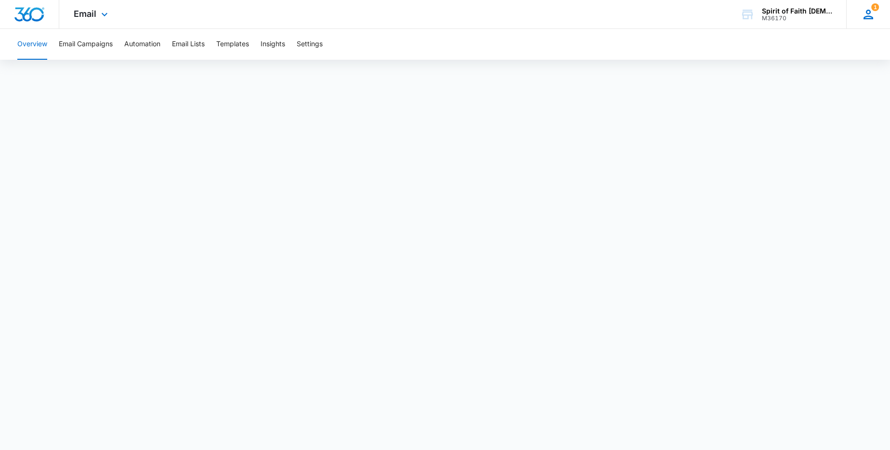
click at [869, 16] on icon at bounding box center [868, 15] width 10 height 10
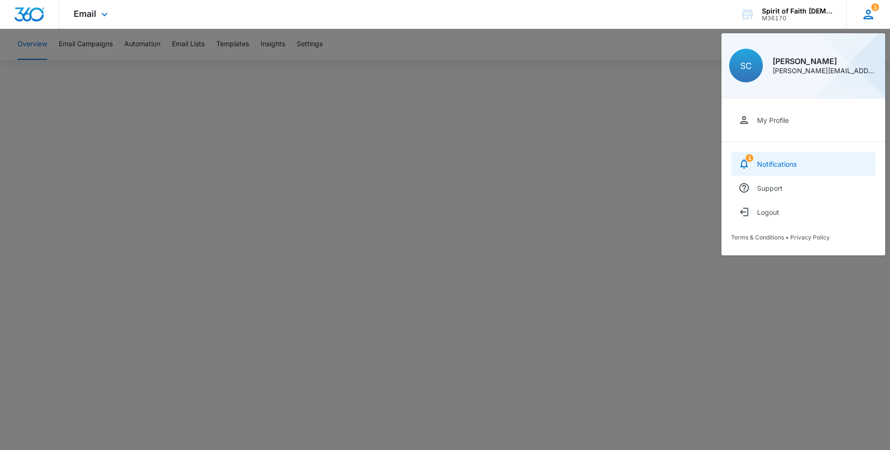
click at [749, 166] on icon at bounding box center [744, 164] width 12 height 12
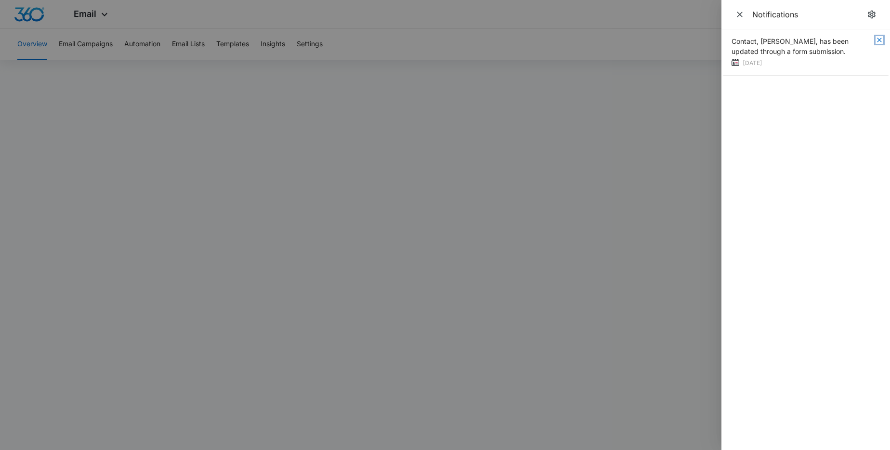
click at [877, 39] on icon "button" at bounding box center [879, 40] width 8 height 8
drag, startPoint x: 736, startPoint y: 14, endPoint x: 717, endPoint y: 23, distance: 20.5
click at [736, 14] on icon "Close" at bounding box center [740, 15] width 10 height 10
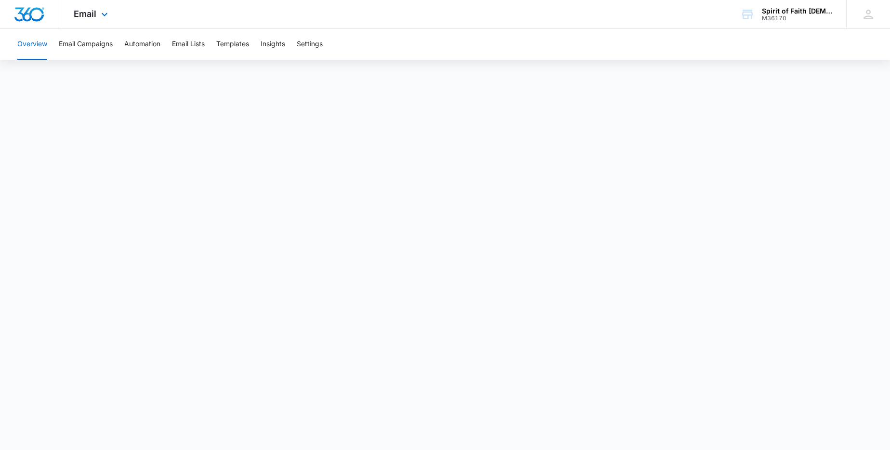
click at [97, 14] on div "Email Apps Reputation Websites Forms CRM Email Social Shop Payments POS Content…" at bounding box center [91, 14] width 65 height 28
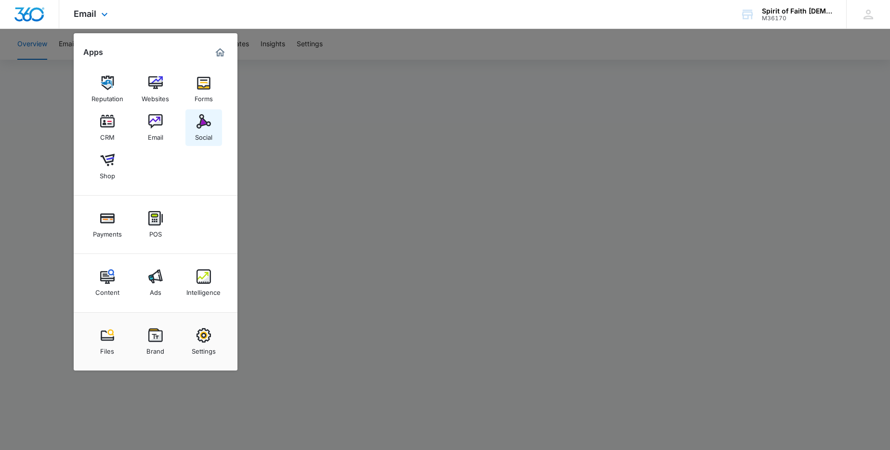
click at [205, 122] on img at bounding box center [203, 121] width 14 height 14
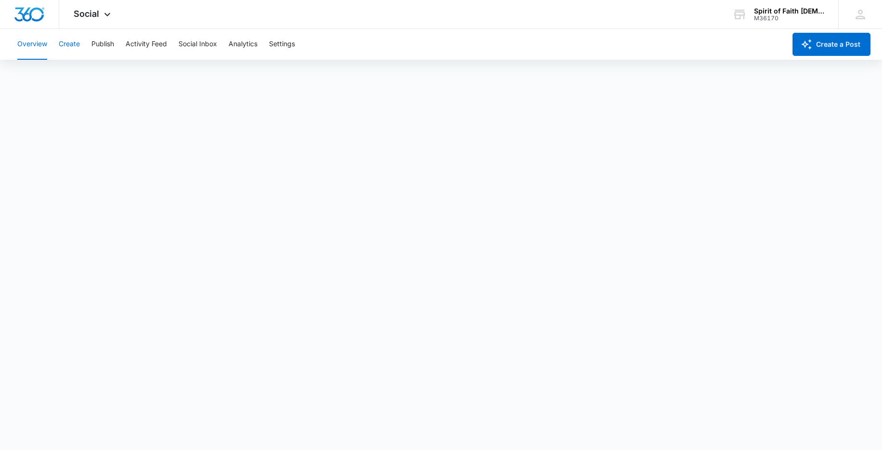
click at [71, 44] on button "Create" at bounding box center [69, 44] width 21 height 31
click at [89, 14] on span "Social" at bounding box center [87, 14] width 26 height 10
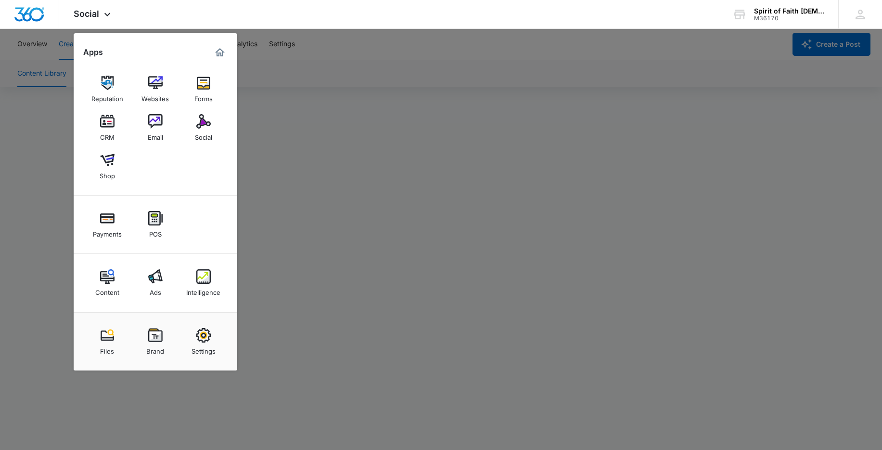
click at [342, 69] on div at bounding box center [441, 225] width 882 height 450
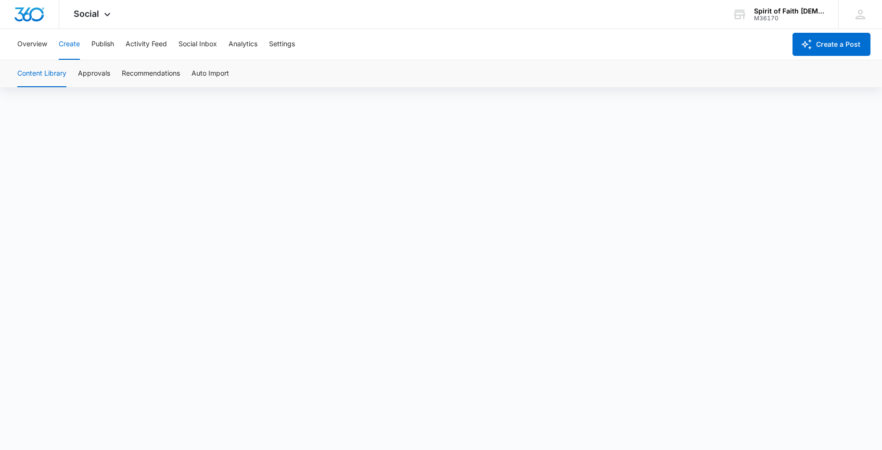
scroll to position [0, 0]
click at [45, 76] on button "Content Library" at bounding box center [41, 73] width 49 height 27
click at [101, 76] on button "Approvals" at bounding box center [94, 73] width 32 height 27
click at [31, 72] on button "Content Library" at bounding box center [41, 73] width 49 height 27
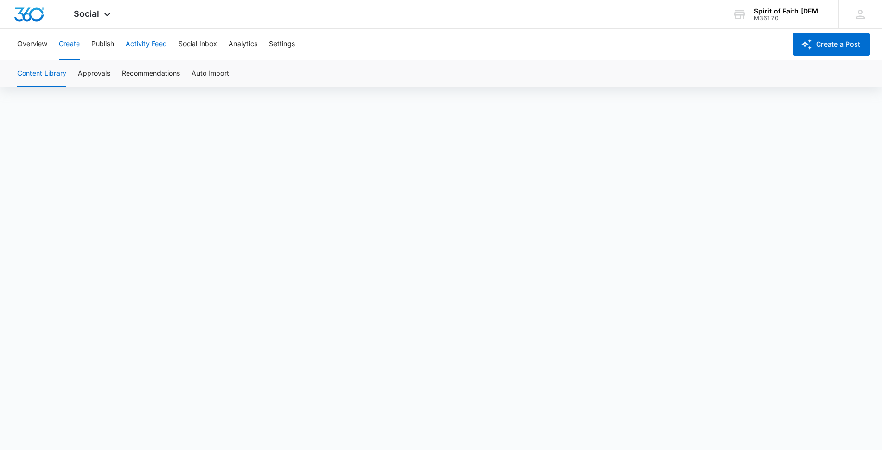
click at [140, 43] on button "Activity Feed" at bounding box center [146, 44] width 41 height 31
click at [114, 45] on button "Publish" at bounding box center [102, 44] width 23 height 31
click at [72, 80] on button "Schedules" at bounding box center [73, 73] width 33 height 27
click at [34, 78] on button "Calendar" at bounding box center [31, 73] width 28 height 27
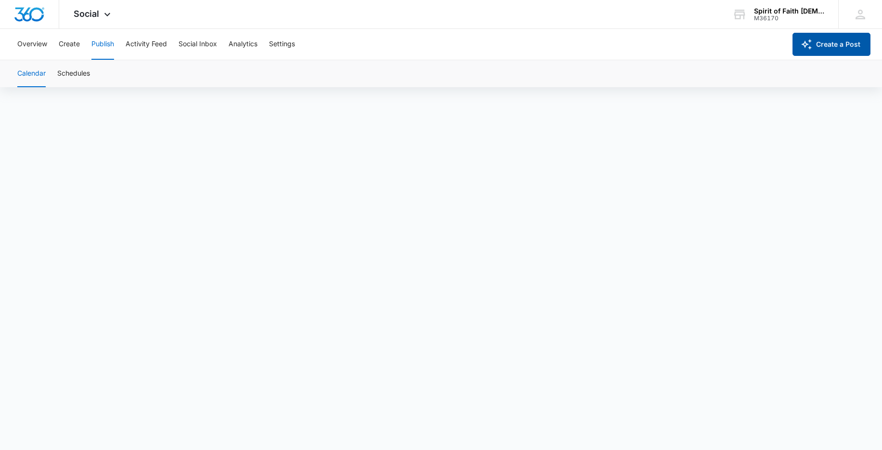
click at [832, 44] on button "Create a Post" at bounding box center [832, 44] width 78 height 23
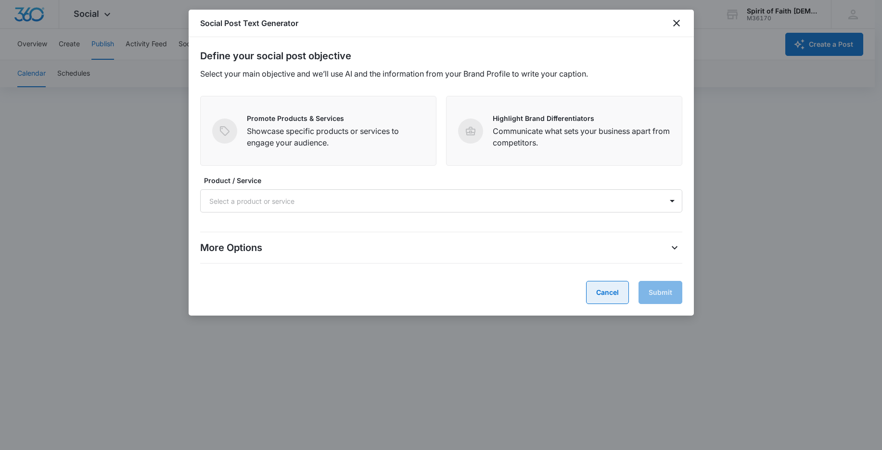
click at [620, 295] on button "Cancel" at bounding box center [607, 292] width 43 height 23
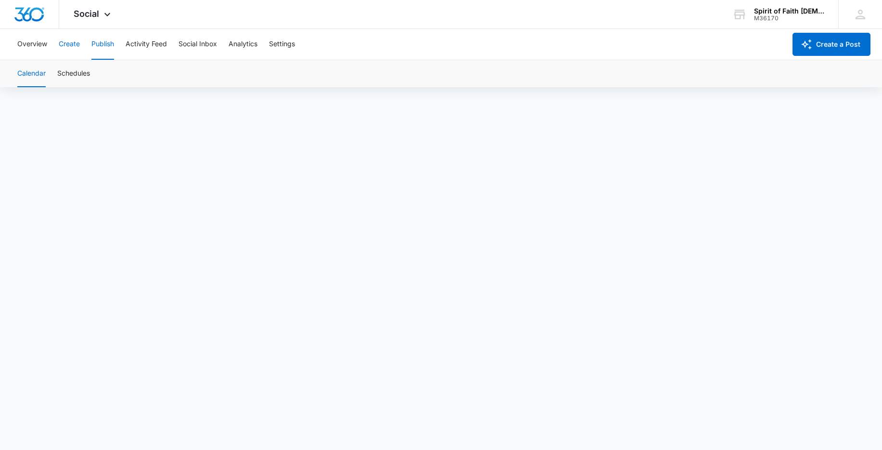
click at [69, 41] on button "Create" at bounding box center [69, 44] width 21 height 31
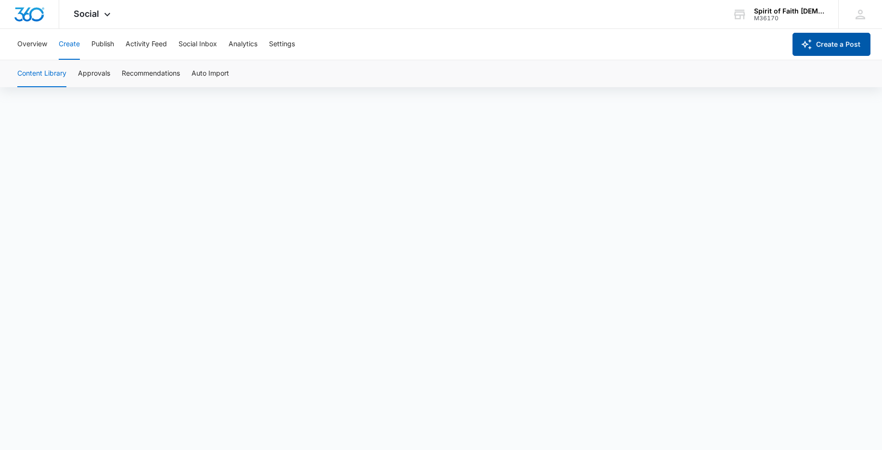
click at [828, 41] on button "Create a Post" at bounding box center [832, 44] width 78 height 23
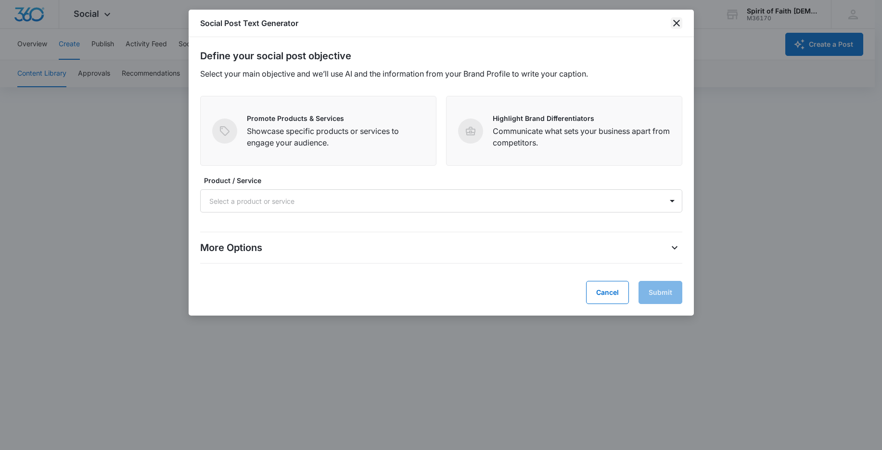
click at [674, 25] on icon "close" at bounding box center [677, 23] width 12 height 12
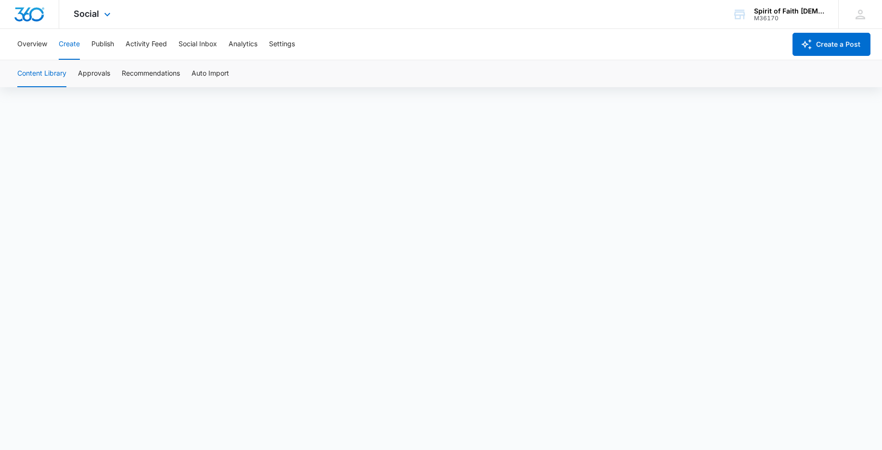
scroll to position [7, 0]
click at [141, 42] on button "Activity Feed" at bounding box center [146, 44] width 41 height 31
click at [74, 44] on button "Create" at bounding box center [69, 44] width 21 height 31
click at [35, 73] on button "Content Library" at bounding box center [41, 73] width 49 height 27
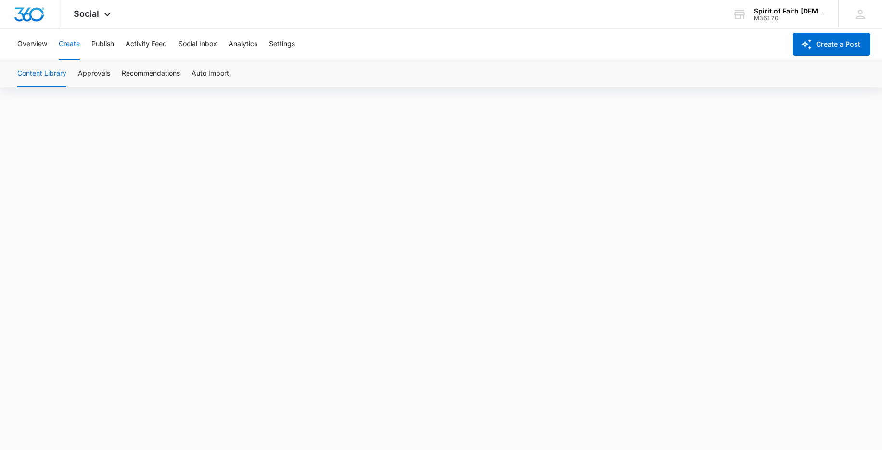
scroll to position [7, 0]
click at [104, 41] on button "Publish" at bounding box center [102, 44] width 23 height 31
click at [33, 75] on button "Calendar" at bounding box center [31, 73] width 28 height 27
click at [35, 75] on button "Calendar" at bounding box center [31, 73] width 28 height 27
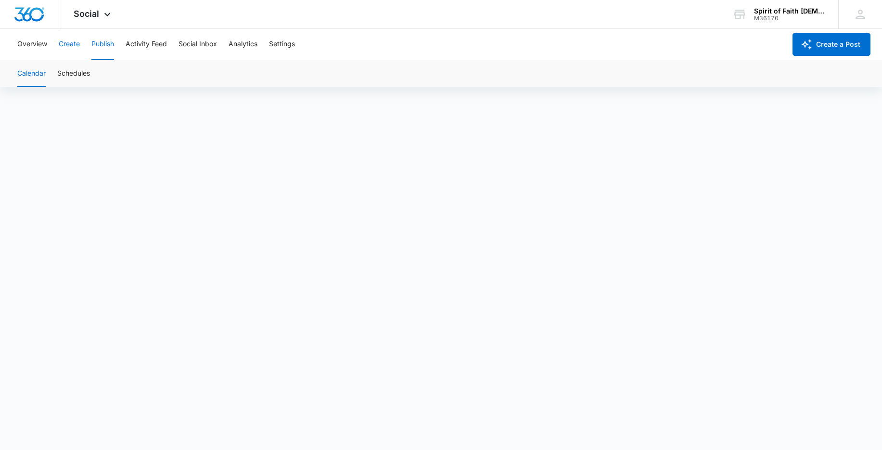
click at [63, 45] on button "Create" at bounding box center [69, 44] width 21 height 31
click at [50, 73] on button "Content Library" at bounding box center [41, 73] width 49 height 27
click at [102, 41] on button "Publish" at bounding box center [102, 44] width 23 height 31
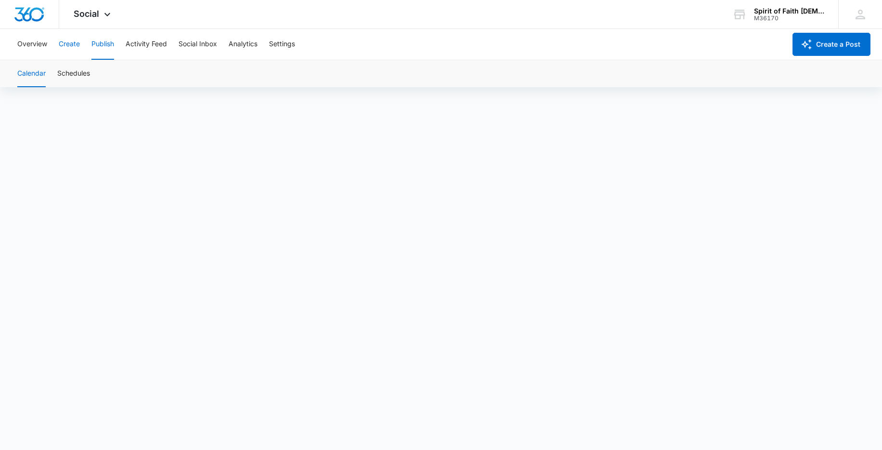
click at [65, 45] on button "Create" at bounding box center [69, 44] width 21 height 31
click at [100, 46] on button "Publish" at bounding box center [102, 44] width 23 height 31
click at [75, 76] on button "Schedules" at bounding box center [73, 73] width 33 height 27
click at [34, 70] on button "Calendar" at bounding box center [31, 73] width 28 height 27
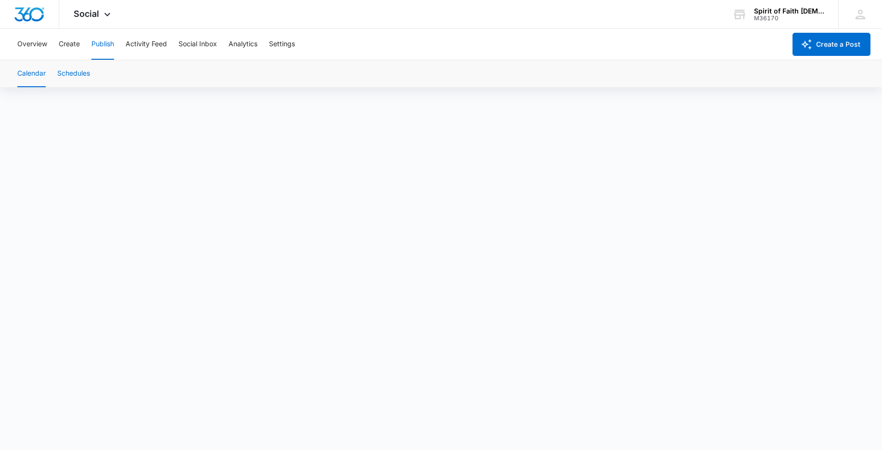
scroll to position [7, 0]
click at [86, 15] on span "Social" at bounding box center [87, 14] width 26 height 10
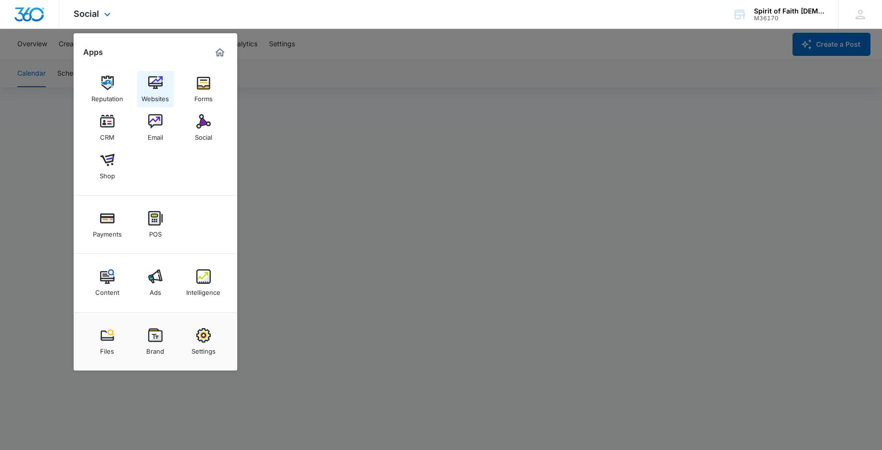
click at [145, 89] on link "Websites" at bounding box center [155, 89] width 37 height 37
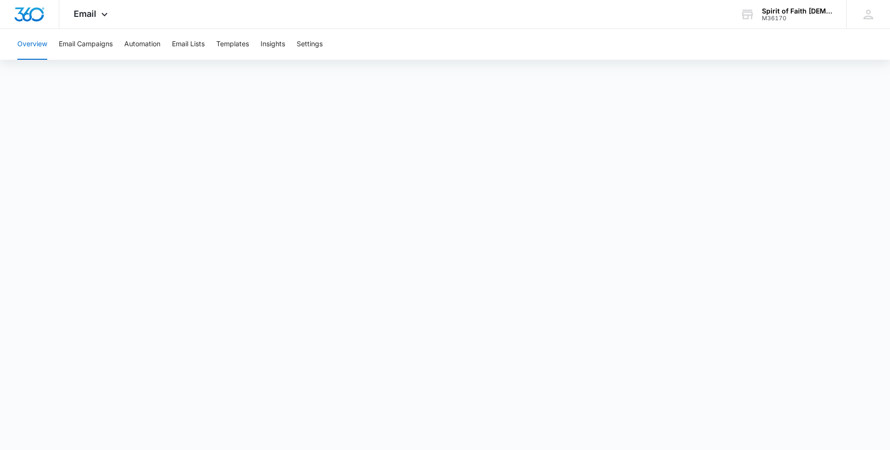
click at [39, 42] on button "Overview" at bounding box center [32, 44] width 30 height 31
